Goal: Book appointment/travel/reservation

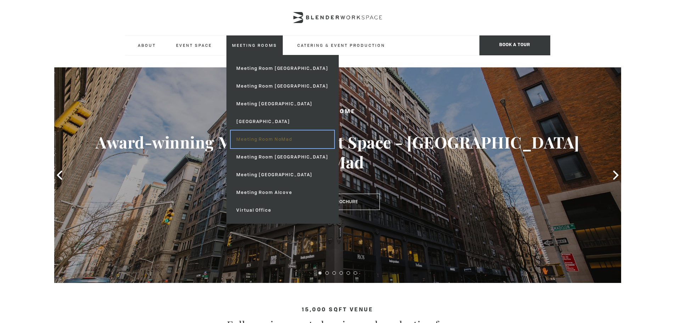
click at [289, 139] on link "Meeting Room NoMad" at bounding box center [282, 139] width 103 height 18
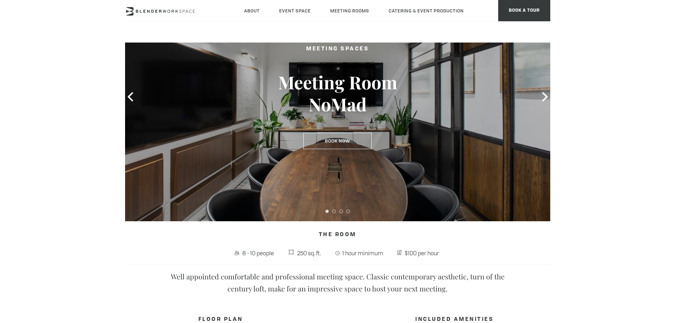
scroll to position [71, 0]
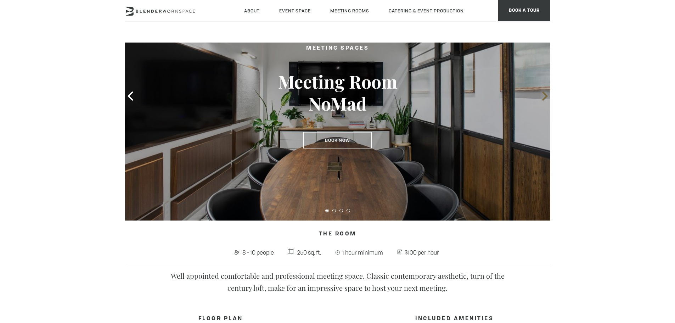
click at [545, 97] on icon at bounding box center [544, 95] width 5 height 9
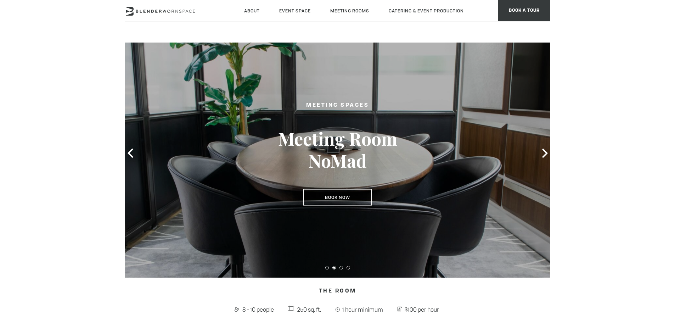
scroll to position [0, 0]
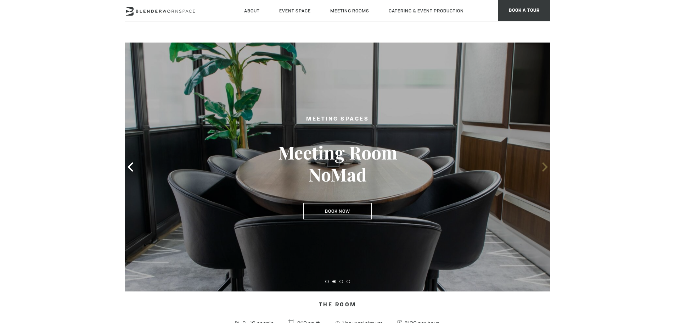
click at [546, 162] on icon at bounding box center [544, 166] width 9 height 9
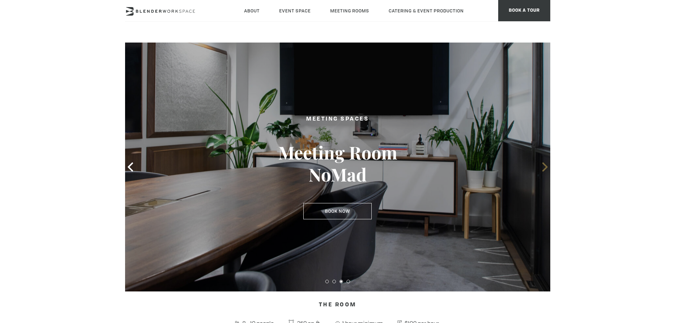
click at [546, 162] on icon at bounding box center [544, 166] width 9 height 9
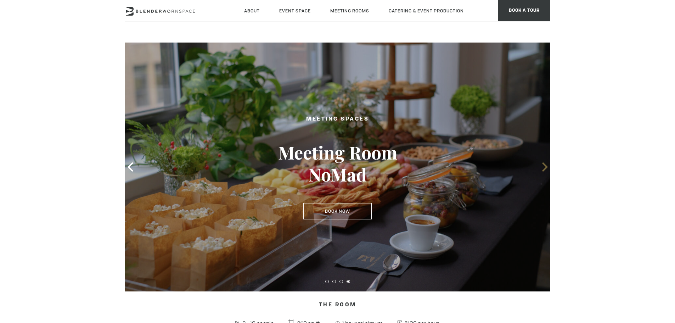
click at [547, 168] on icon at bounding box center [544, 166] width 9 height 9
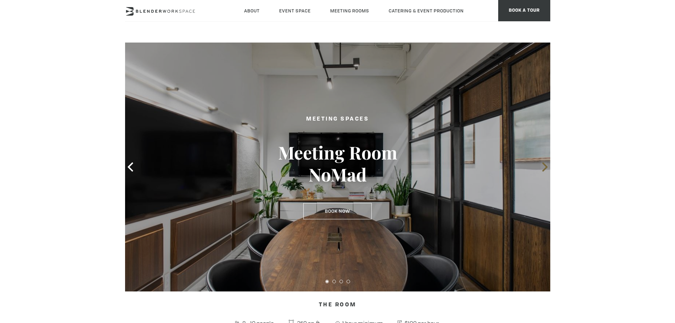
click at [547, 168] on icon at bounding box center [544, 166] width 9 height 9
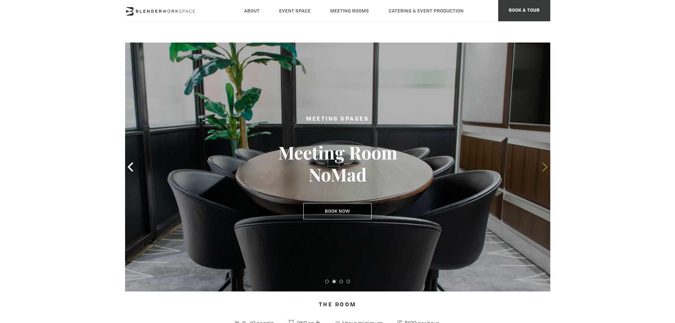
click at [546, 168] on icon at bounding box center [544, 166] width 5 height 9
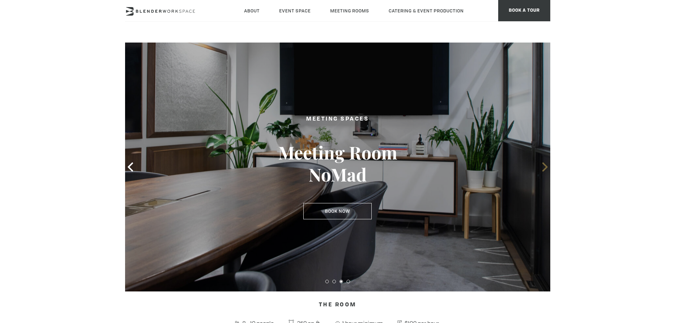
click at [546, 169] on icon at bounding box center [544, 166] width 9 height 9
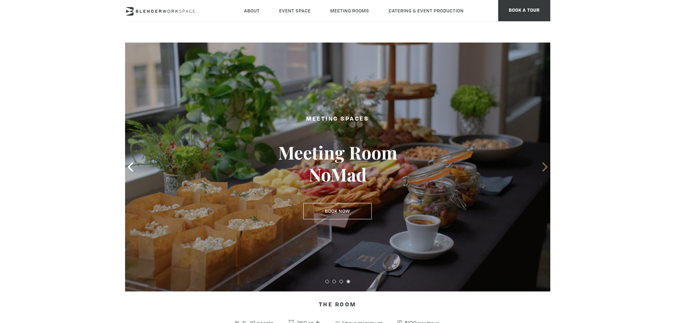
click at [550, 170] on span at bounding box center [545, 167] width 11 height 11
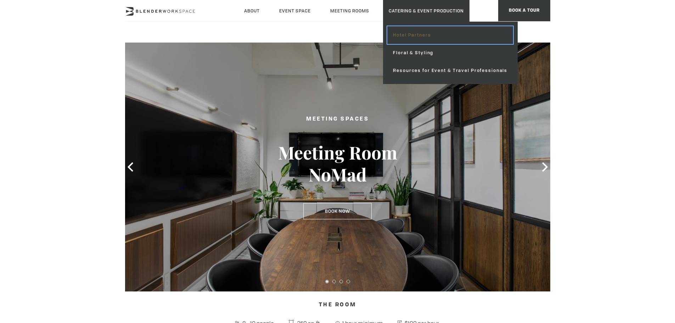
click at [418, 32] on link "Hotel Partners" at bounding box center [450, 35] width 126 height 18
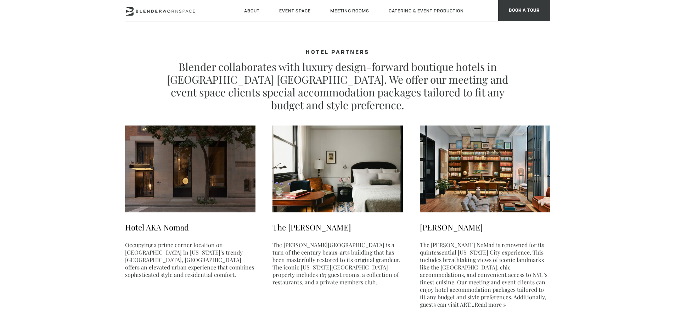
type div "2025-09-23"
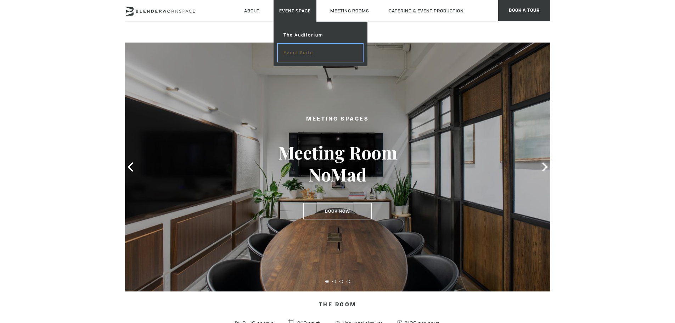
click at [306, 52] on link "Event Suite" at bounding box center [320, 53] width 85 height 18
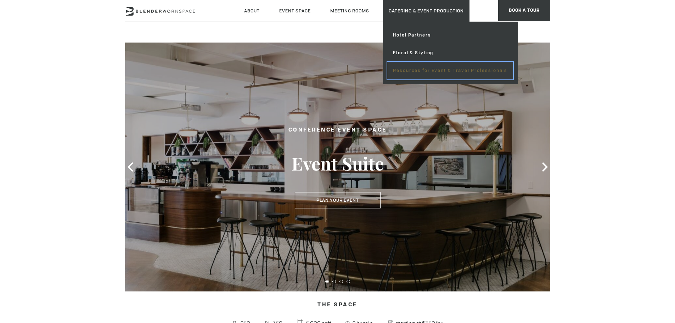
click at [422, 71] on link "Resources for Event & Travel Professionals" at bounding box center [450, 71] width 126 height 18
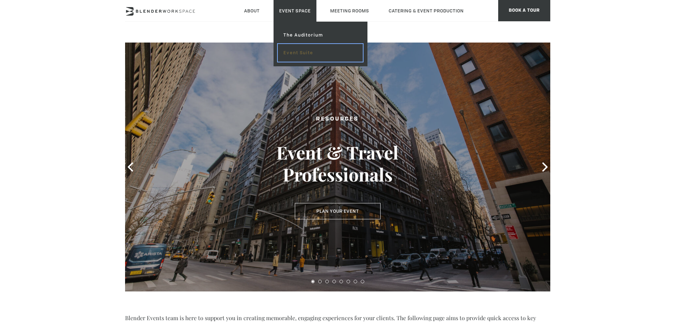
click at [307, 54] on link "Event Suite" at bounding box center [320, 53] width 85 height 18
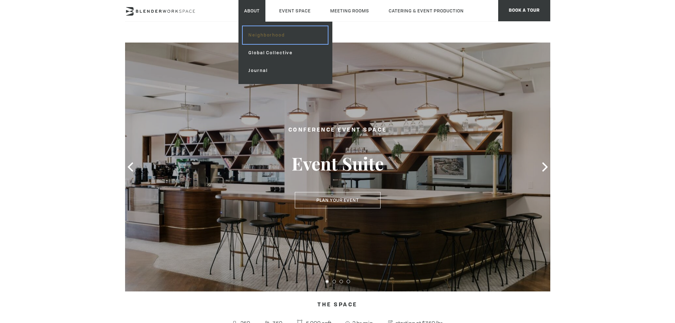
click at [269, 35] on link "Neighborhood" at bounding box center [285, 35] width 85 height 18
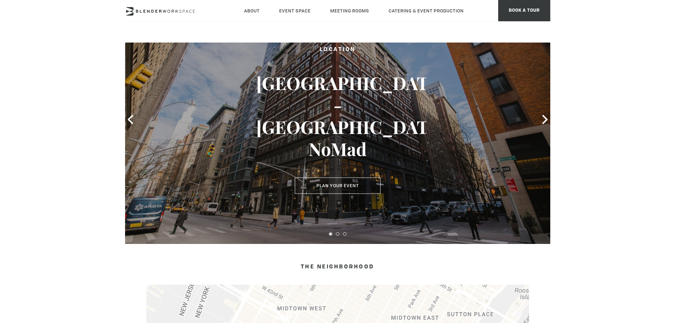
scroll to position [106, 0]
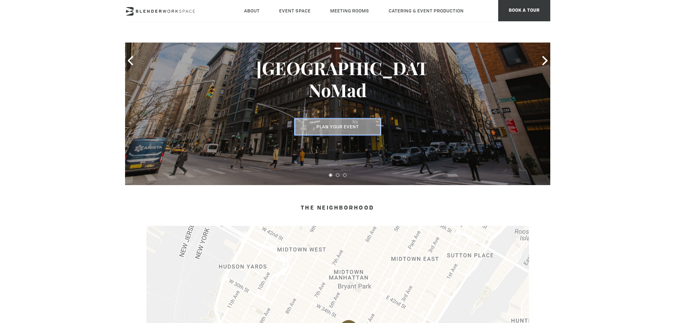
click at [343, 124] on button "Plan Your Event" at bounding box center [338, 127] width 86 height 16
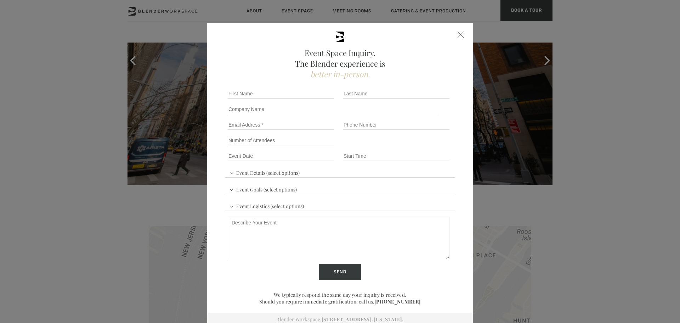
click at [458, 35] on div at bounding box center [461, 35] width 6 height 6
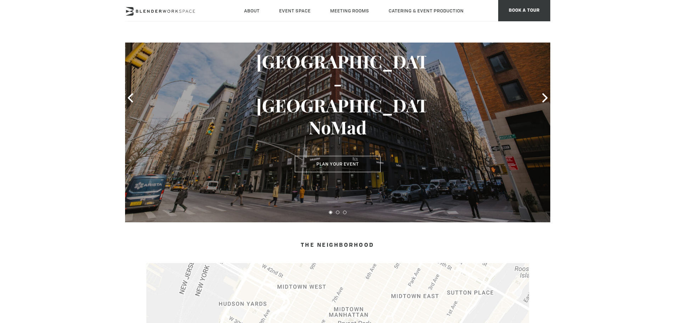
scroll to position [0, 0]
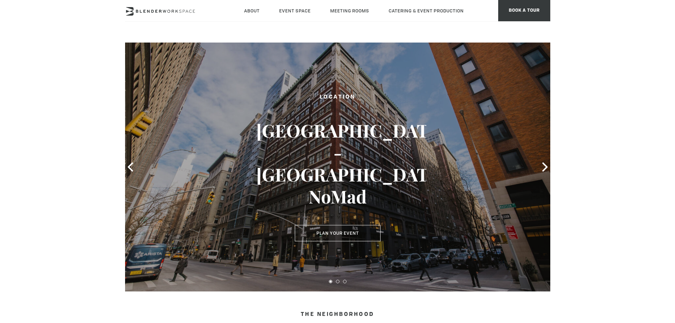
drag, startPoint x: 78, startPoint y: 147, endPoint x: 78, endPoint y: 137, distance: 10.6
